Goal: Task Accomplishment & Management: Complete application form

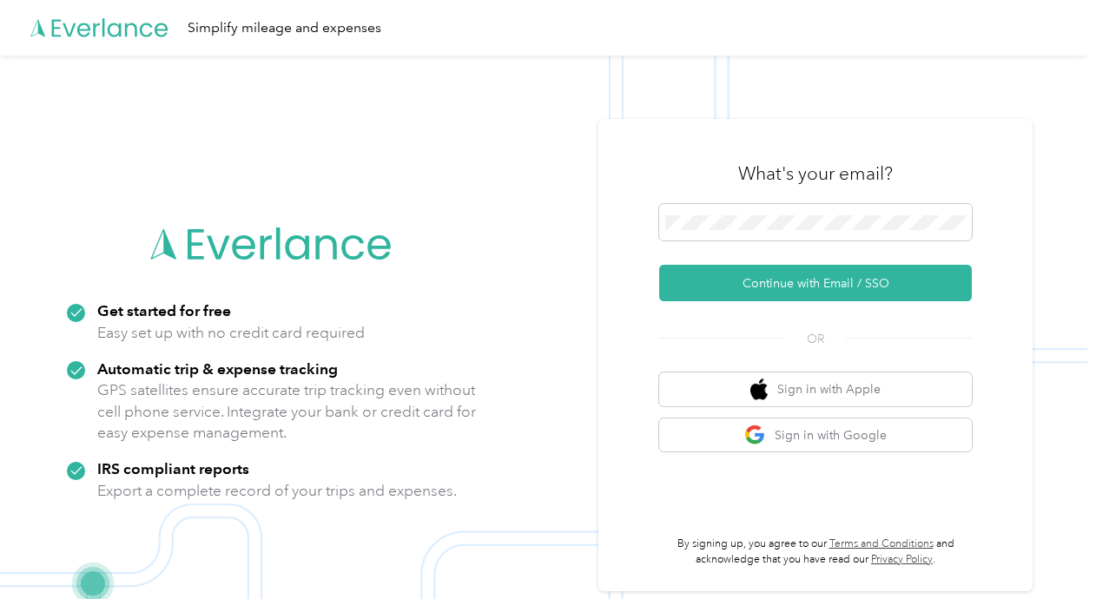
click at [669, 202] on div "What's your email?" at bounding box center [815, 173] width 313 height 61
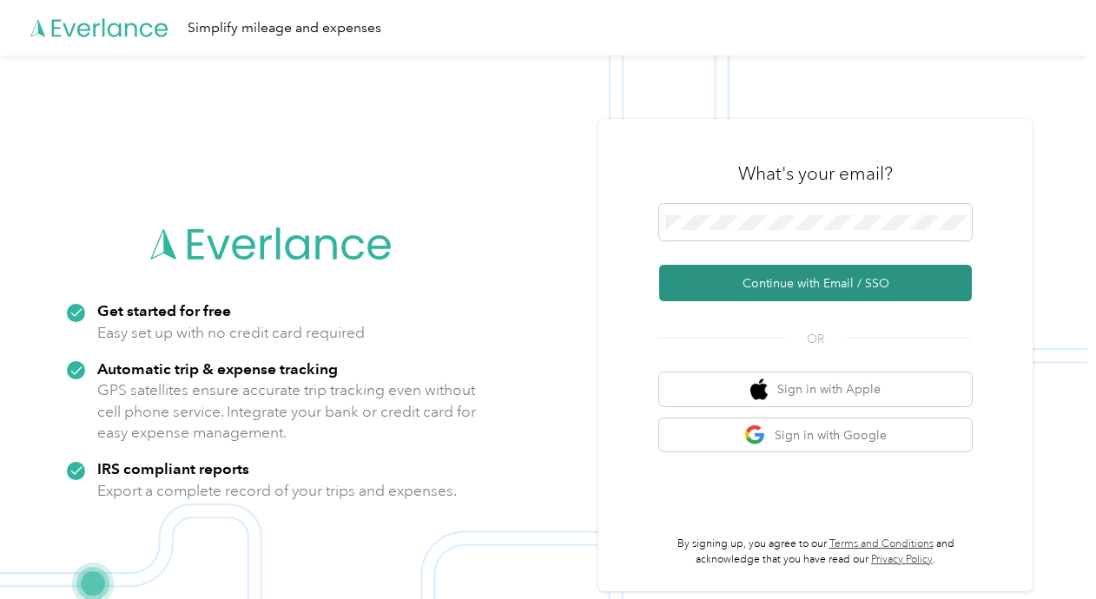
click at [747, 289] on button "Continue with Email / SSO" at bounding box center [815, 283] width 313 height 36
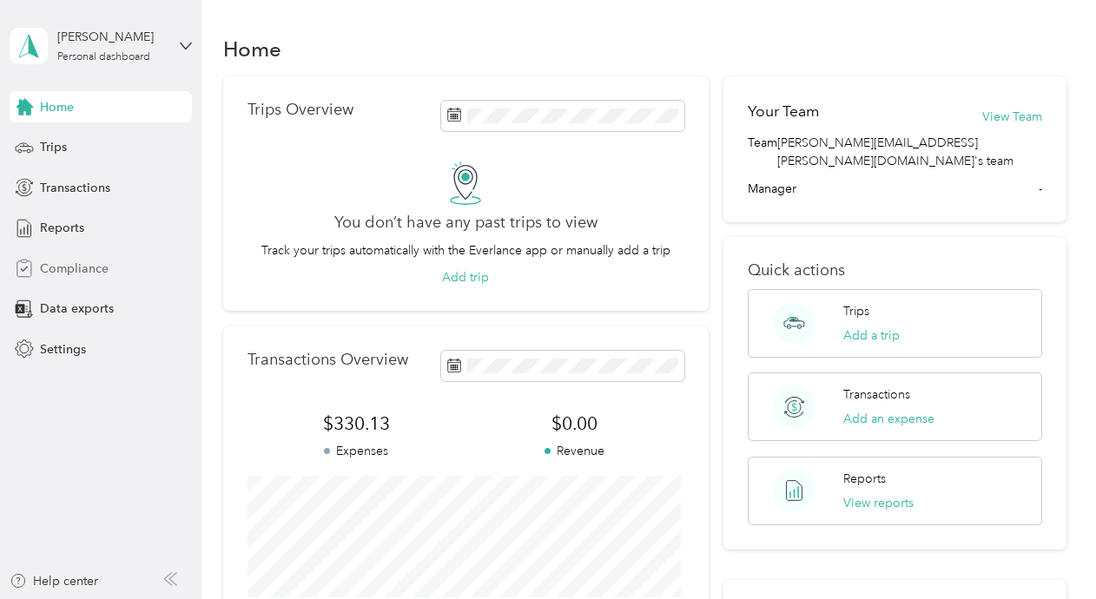
click at [63, 276] on span "Compliance" at bounding box center [74, 269] width 69 height 18
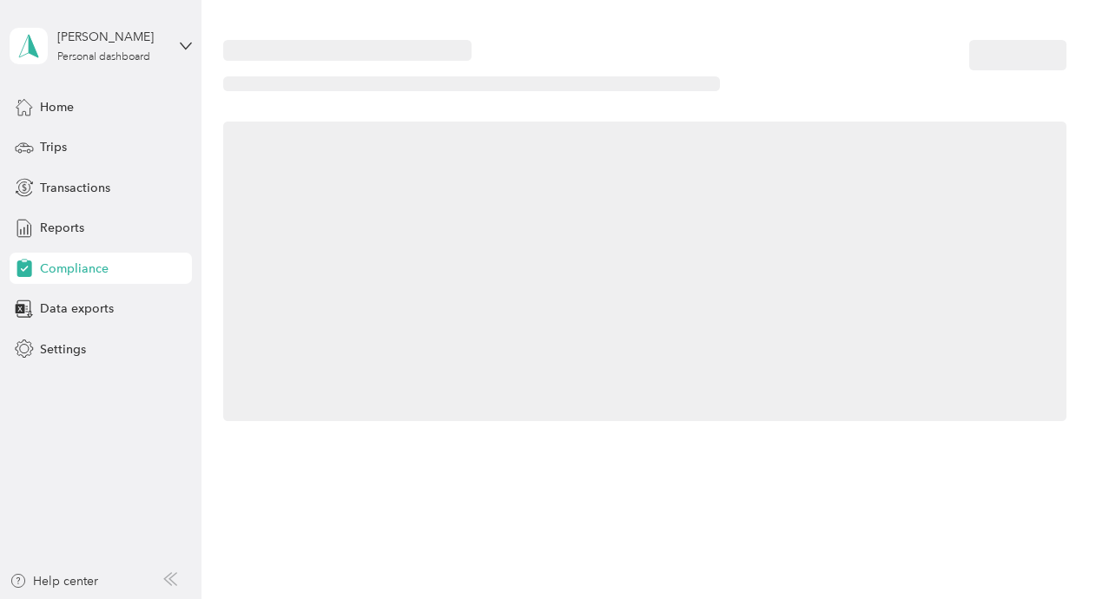
click at [63, 276] on span "Compliance" at bounding box center [74, 269] width 69 height 18
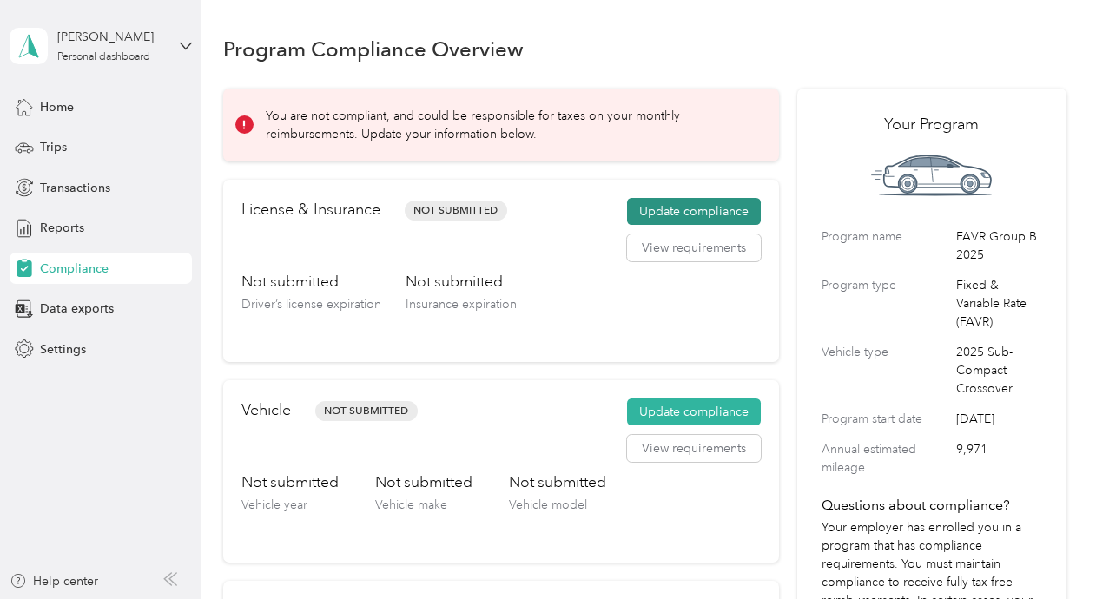
click at [667, 207] on button "Update compliance" at bounding box center [694, 212] width 134 height 28
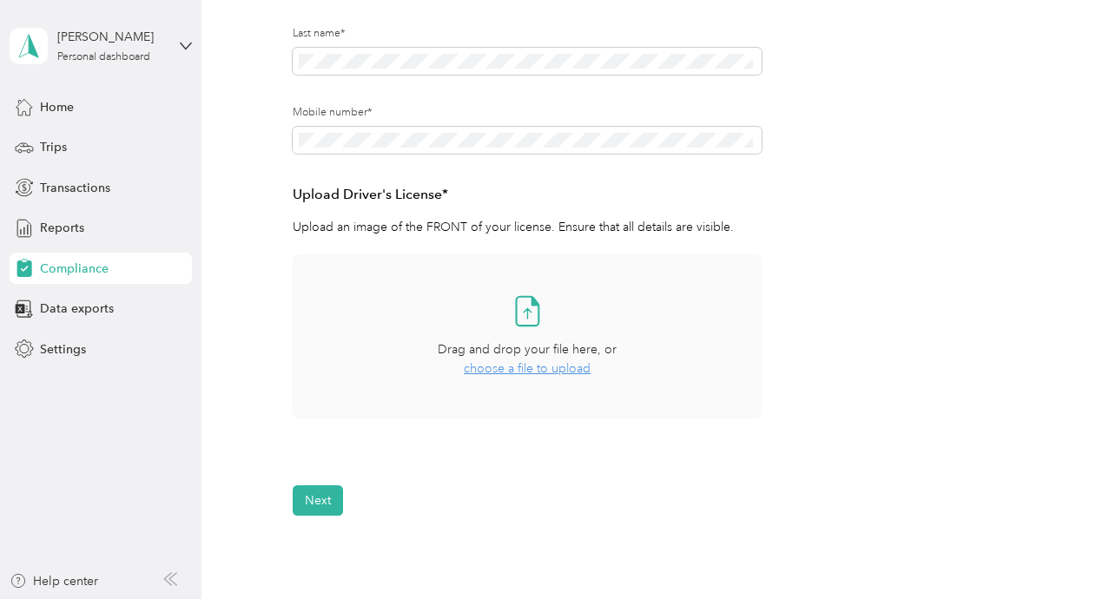
scroll to position [319, 0]
